Goal: Information Seeking & Learning: Learn about a topic

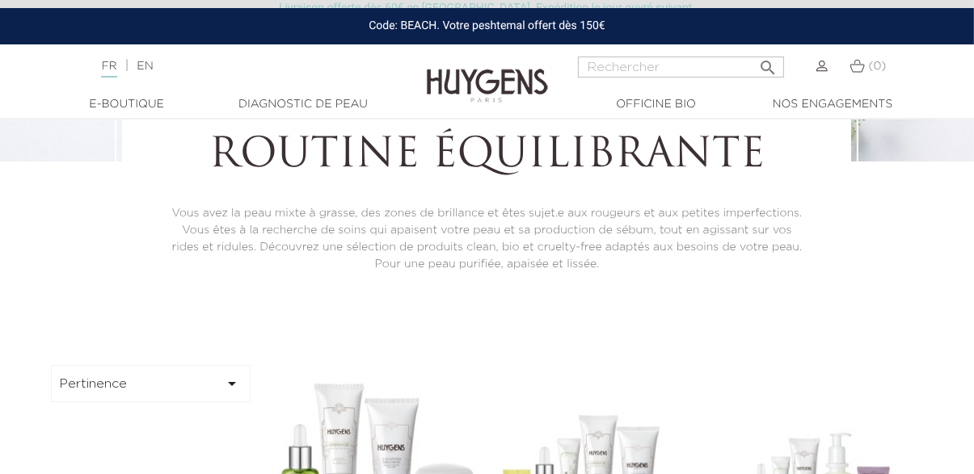
scroll to position [221, 0]
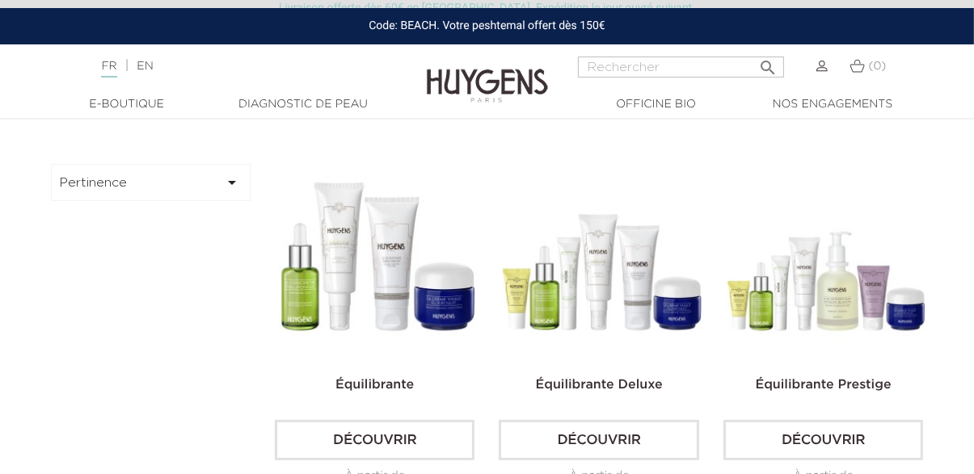
click at [338, 322] on img at bounding box center [378, 264] width 200 height 200
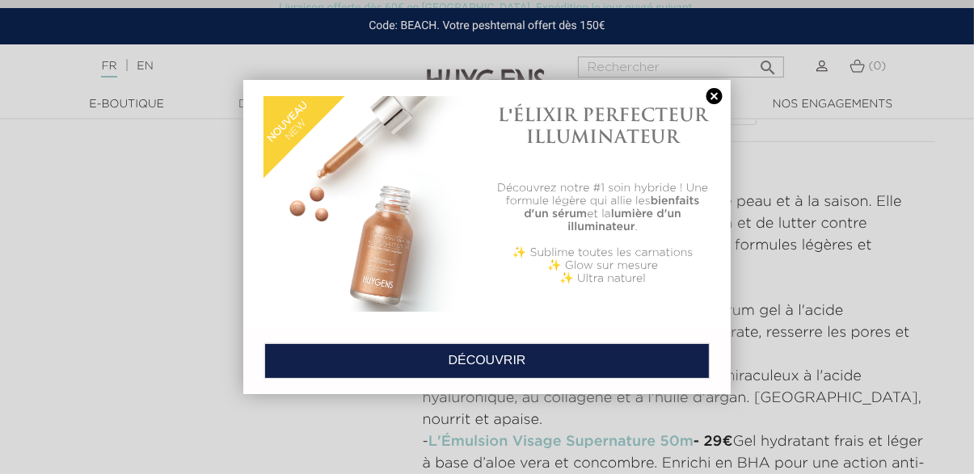
scroll to position [635, 0]
click at [477, 379] on link "DÉCOUVRIR" at bounding box center [486, 361] width 445 height 36
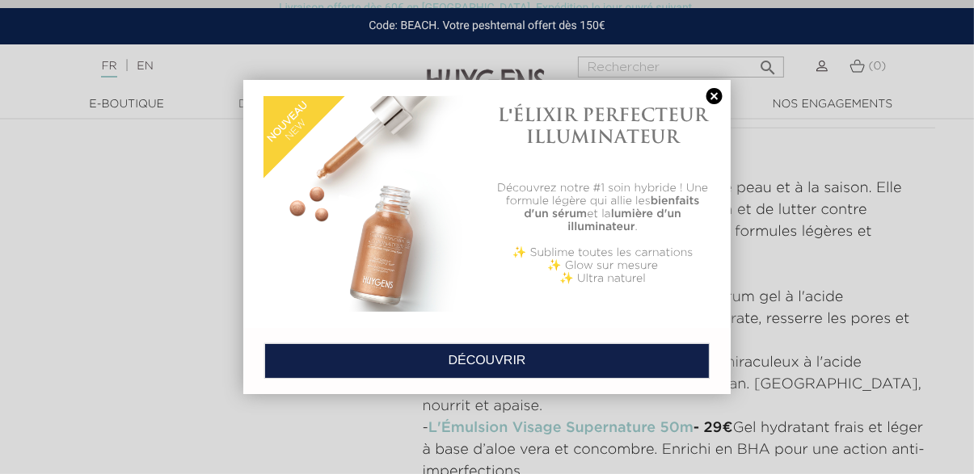
scroll to position [711, 0]
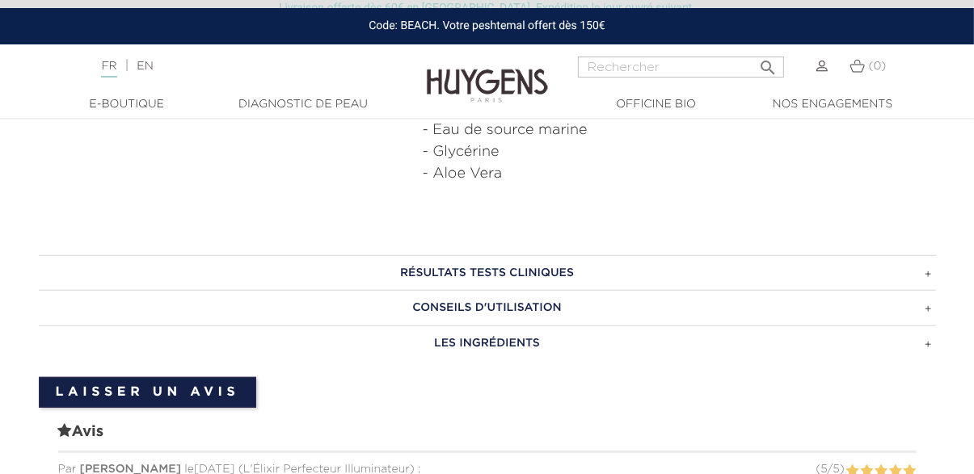
scroll to position [933, 0]
click at [381, 266] on h3 "RÉSULTATS TESTS CLINIQUES" at bounding box center [487, 273] width 897 height 36
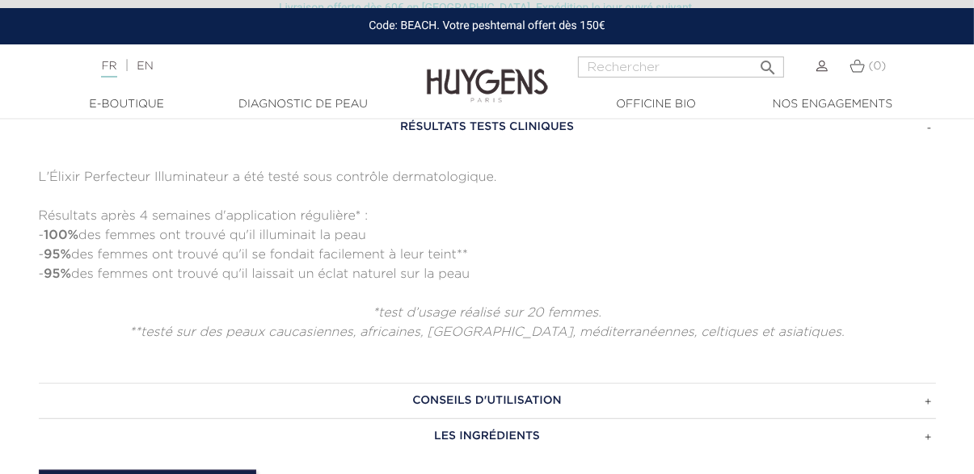
scroll to position [1080, 0]
click at [436, 398] on h3 "CONSEILS D'UTILISATION" at bounding box center [487, 400] width 897 height 36
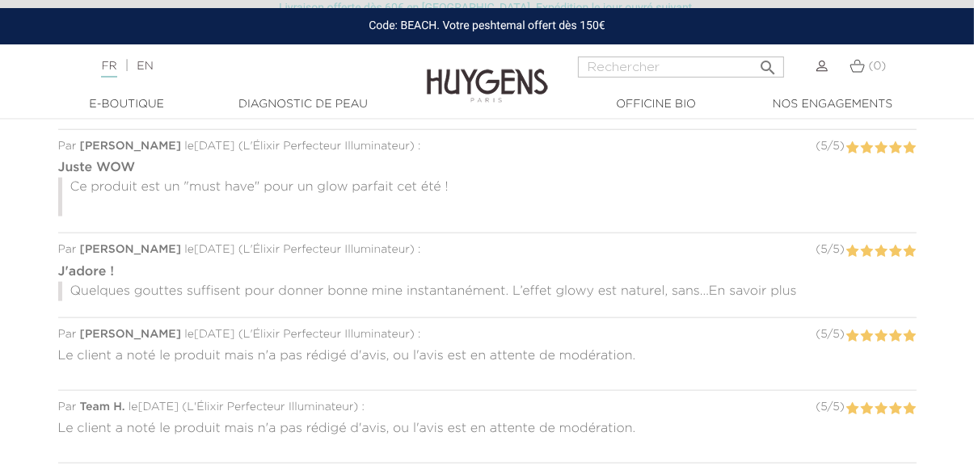
scroll to position [1621, 0]
click at [744, 290] on span "En savoir plus" at bounding box center [753, 289] width 88 height 13
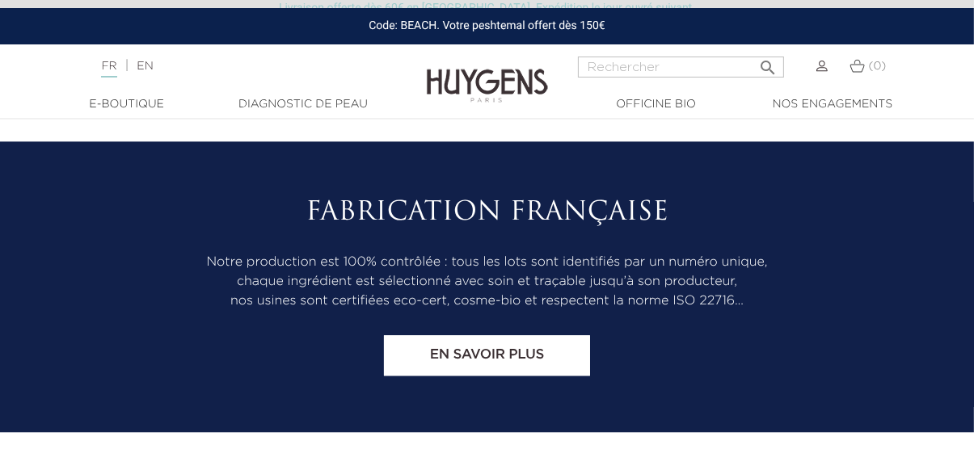
scroll to position [3392, 0]
